Goal: Unclear

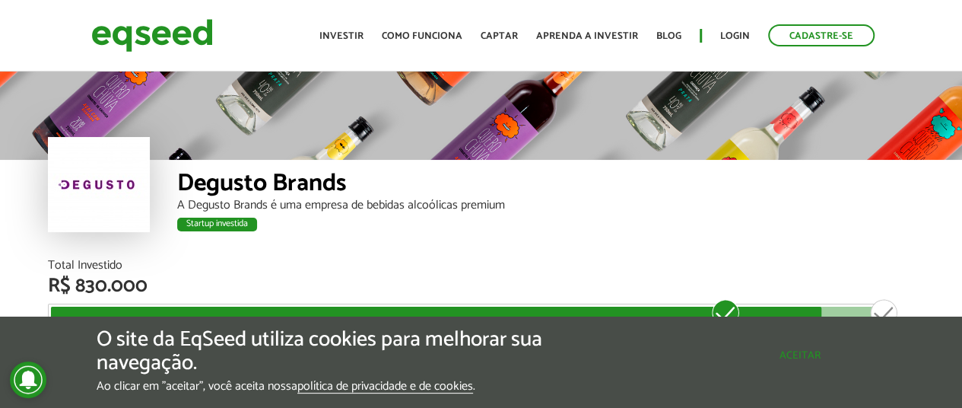
click at [809, 361] on button "Aceitar" at bounding box center [800, 355] width 132 height 24
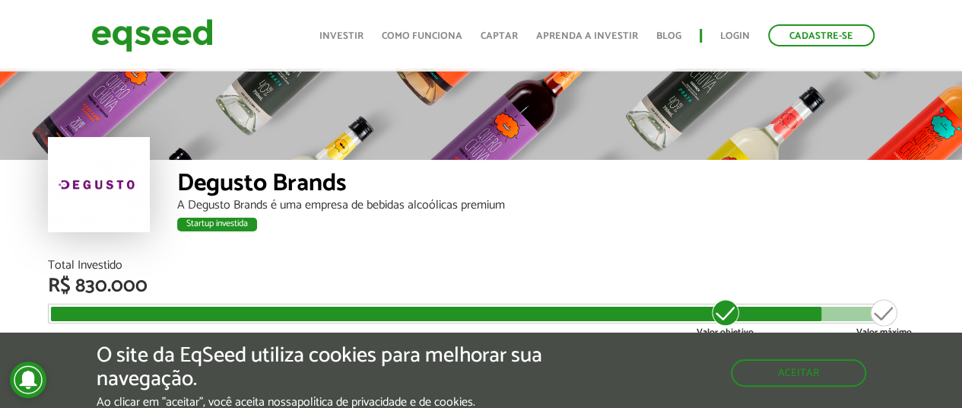
scroll to position [1881, 0]
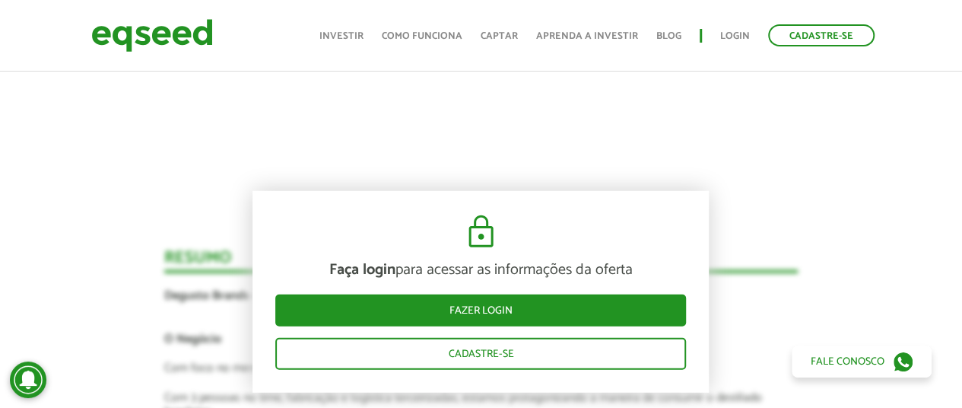
click at [844, 292] on div "Novidades Bate-papo com Degusto Por que investir na Degusto Cachaça Quero Chuva…" at bounding box center [481, 402] width 985 height 2186
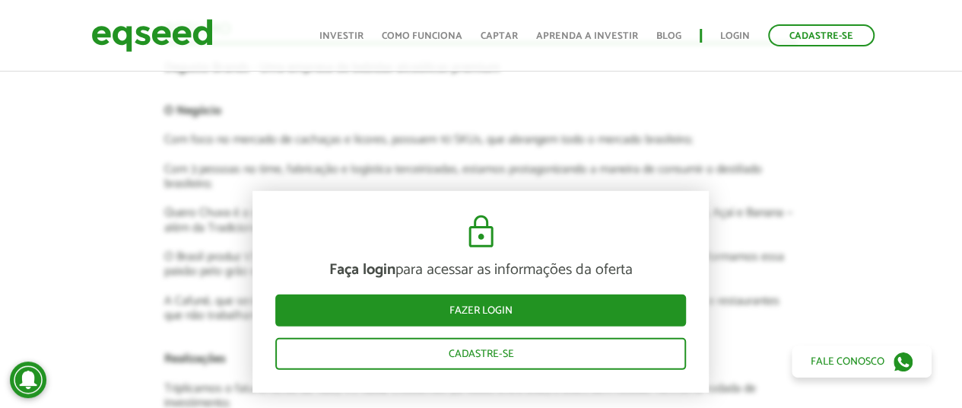
click at [70, 225] on div "Novidades Bate-papo com Degusto Por que investir na Degusto Cachaça Quero Chuva…" at bounding box center [481, 174] width 985 height 2186
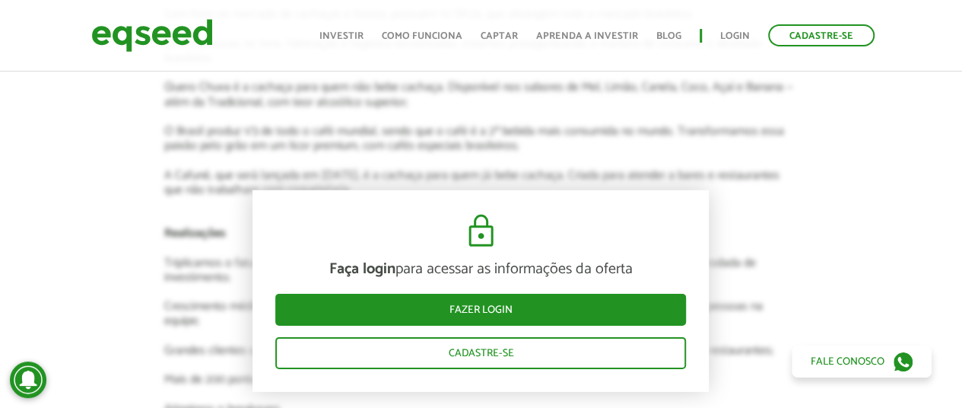
scroll to position [2337, 0]
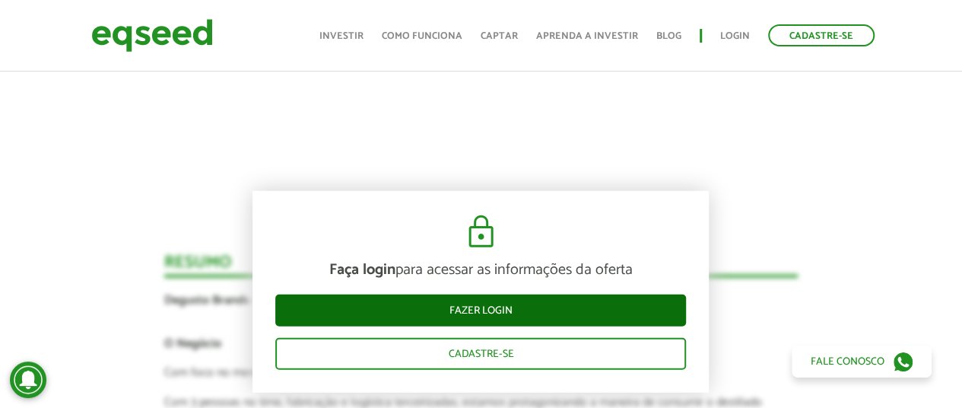
scroll to position [1953, 0]
